Goal: Task Accomplishment & Management: Manage account settings

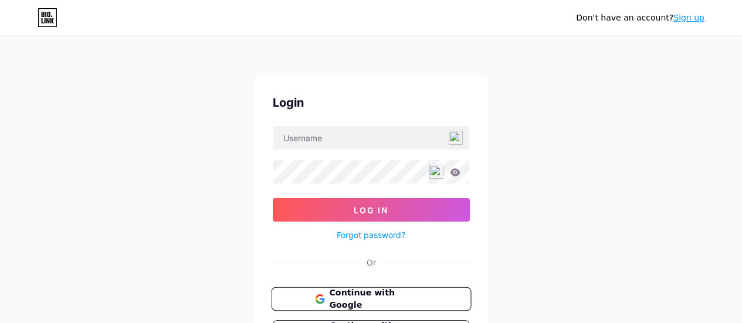
click at [410, 300] on span "Continue with Google" at bounding box center [378, 299] width 98 height 25
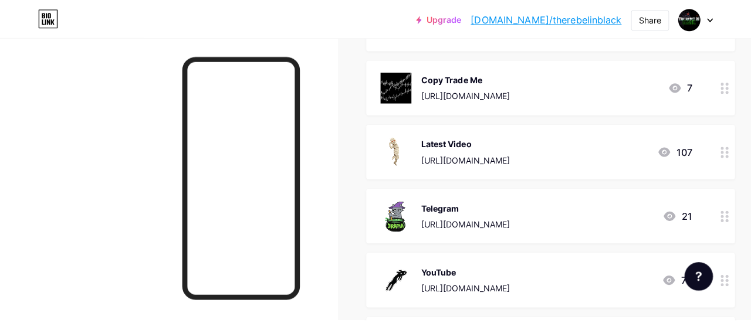
scroll to position [225, 0]
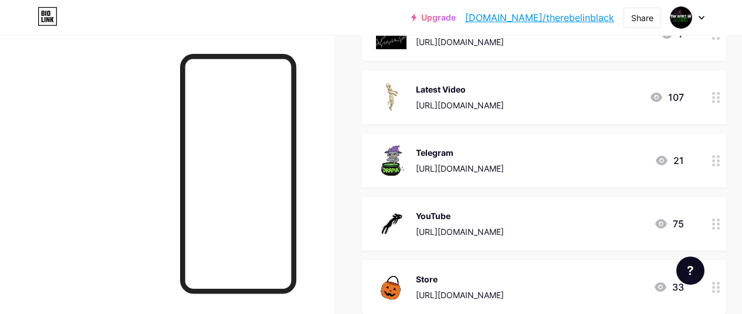
click at [504, 106] on div "[URL][DOMAIN_NAME]" at bounding box center [460, 105] width 88 height 12
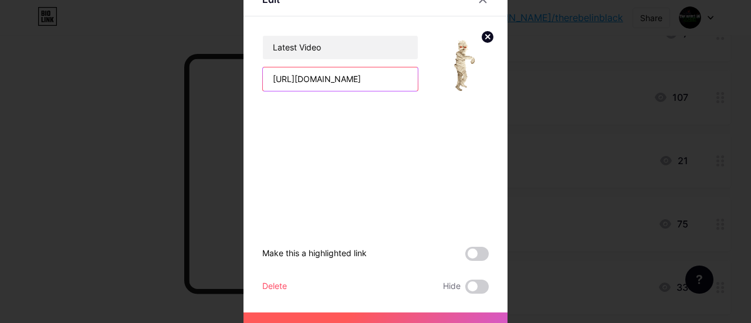
scroll to position [0, 86]
drag, startPoint x: 266, startPoint y: 79, endPoint x: 458, endPoint y: 101, distance: 193.1
click at [202, 1] on div "Edit Latest Video [URL][DOMAIN_NAME] Make this a highlighted link Delete Hide S…" at bounding box center [375, 161] width 751 height 323
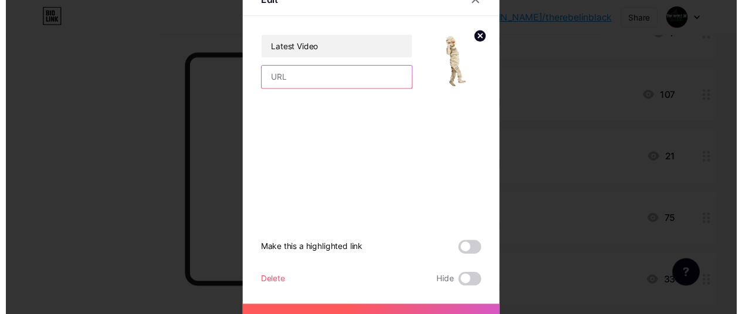
scroll to position [0, 0]
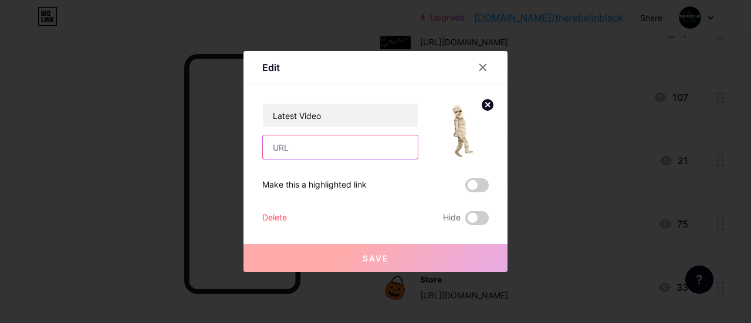
paste input "[URL][DOMAIN_NAME]"
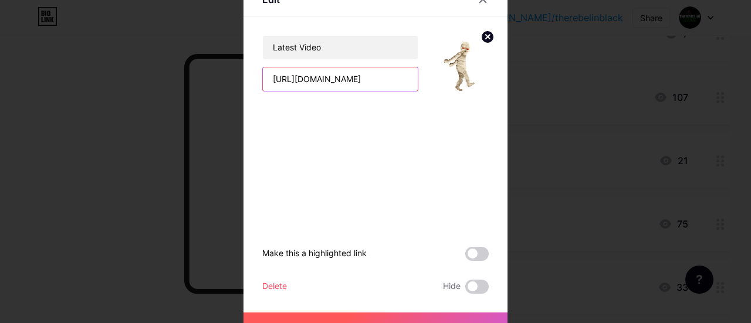
type input "https://youtu.be/StRq9jQhdIk"
click at [362, 314] on button "Save" at bounding box center [375, 327] width 264 height 28
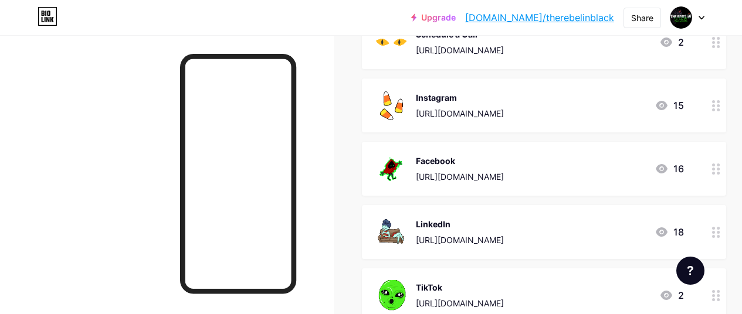
scroll to position [727, 0]
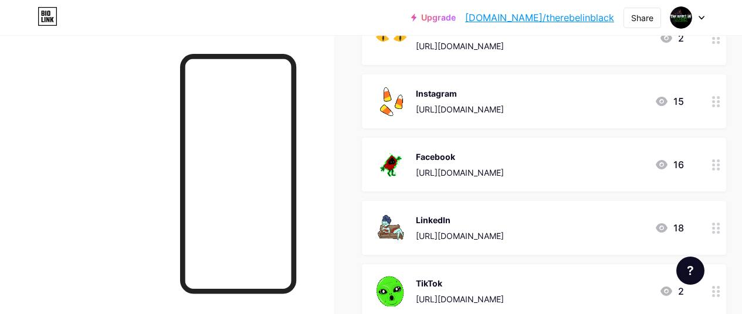
click at [615, 155] on div "Facebook https://www.facebook.com/therebelinblack13/ 16" at bounding box center [530, 165] width 308 height 31
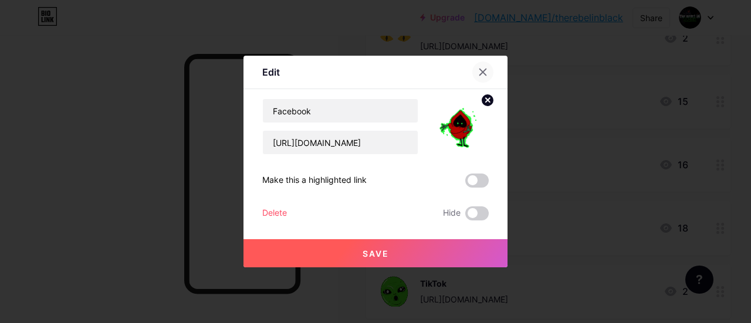
click at [480, 69] on icon at bounding box center [483, 72] width 6 height 6
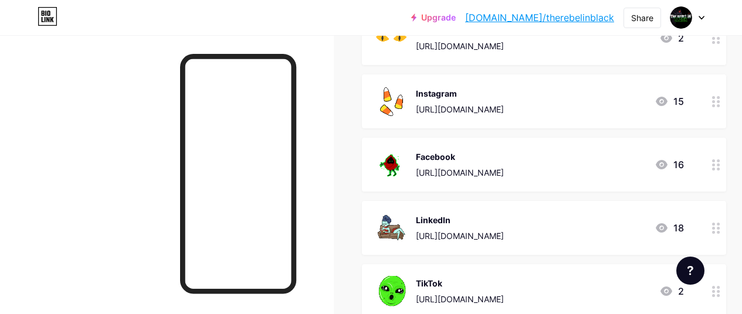
click at [487, 170] on div "https://www.facebook.com/therebelinblack13/" at bounding box center [460, 173] width 88 height 12
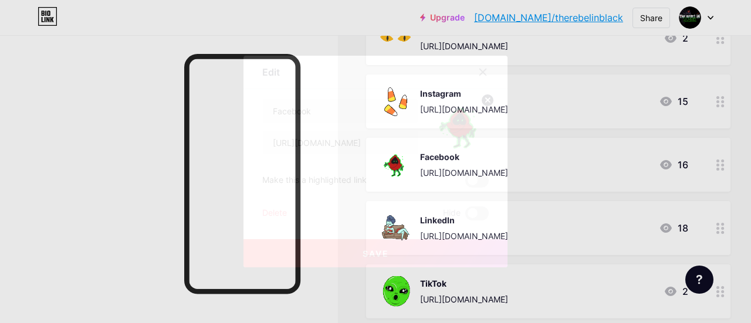
click at [476, 67] on div at bounding box center [482, 72] width 21 height 21
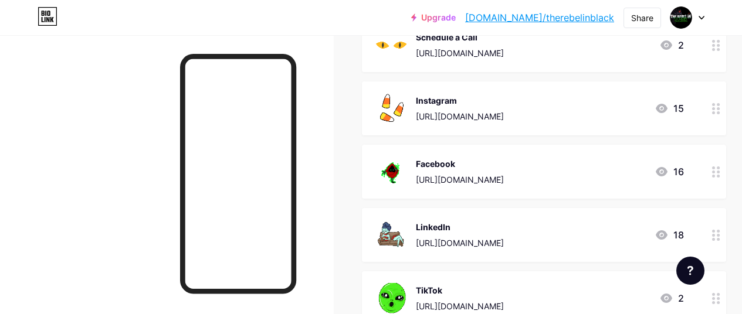
scroll to position [713, 0]
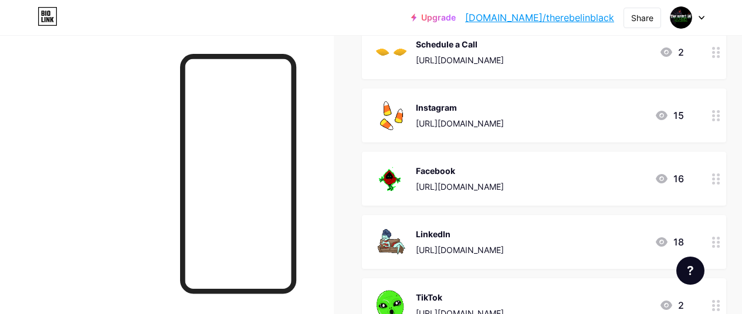
click at [720, 178] on icon at bounding box center [716, 179] width 8 height 11
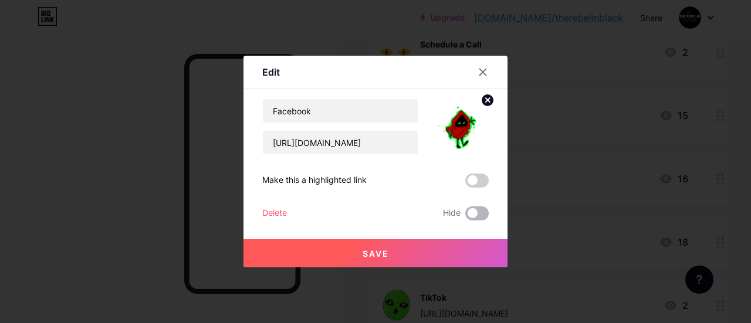
click at [473, 209] on span at bounding box center [476, 213] width 23 height 14
click at [465, 216] on input "checkbox" at bounding box center [465, 216] width 0 height 0
click at [450, 250] on button "Save" at bounding box center [375, 253] width 264 height 28
